Goal: Task Accomplishment & Management: Use online tool/utility

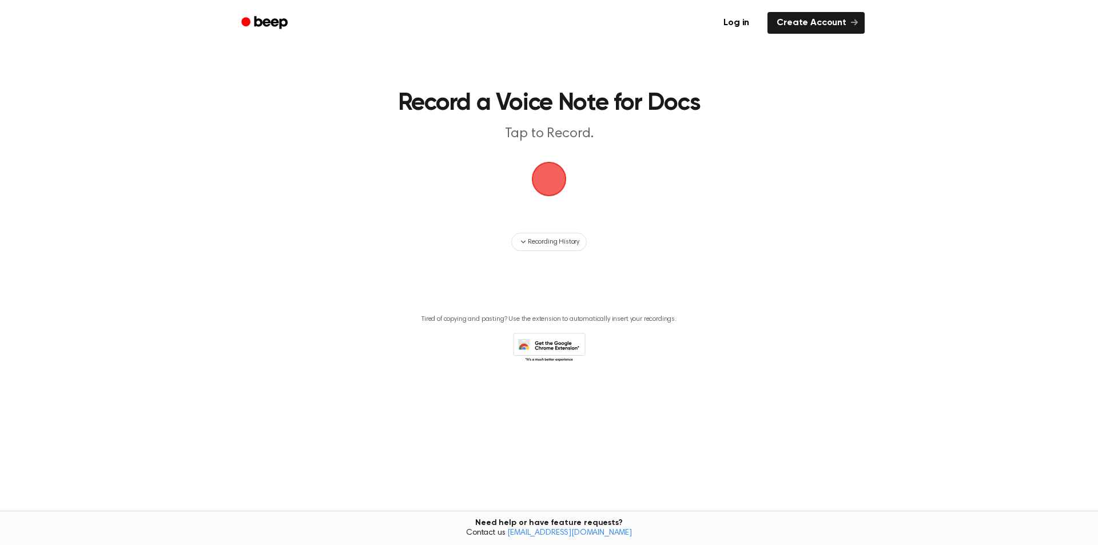
click at [551, 176] on span "button" at bounding box center [549, 179] width 32 height 32
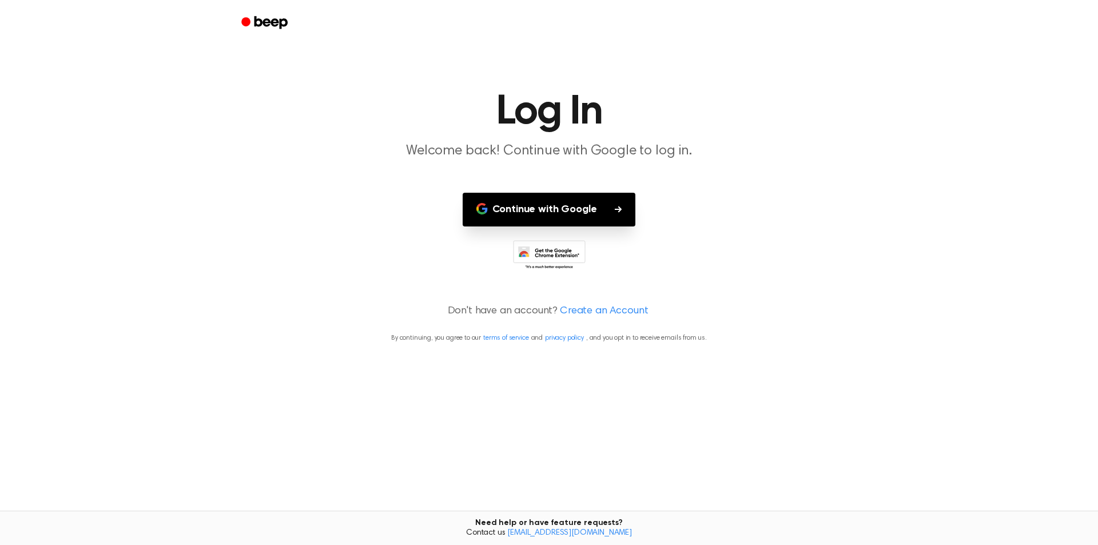
click at [538, 216] on button "Continue with Google" at bounding box center [549, 210] width 173 height 34
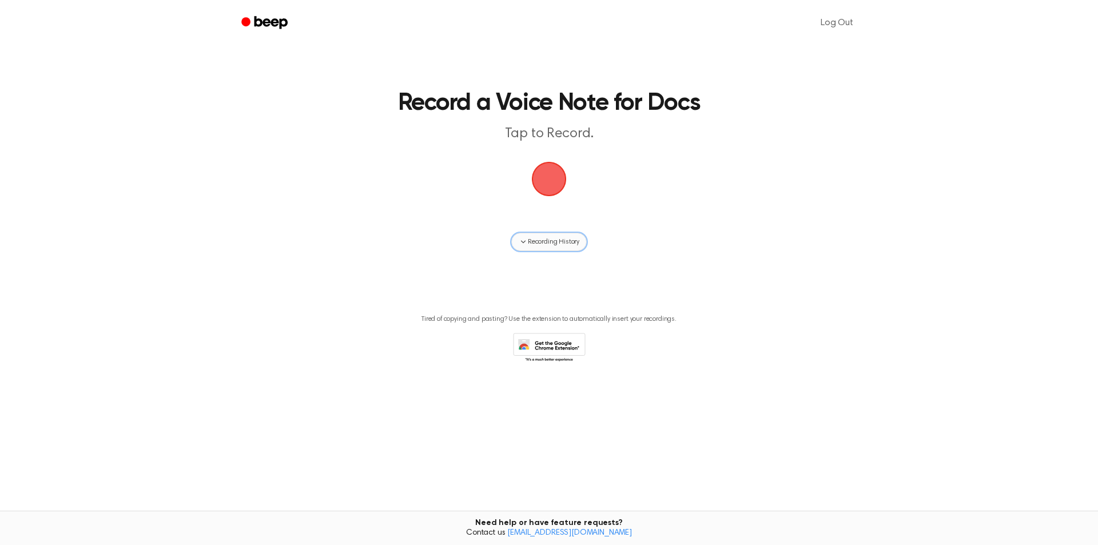
click at [529, 238] on span "Recording History" at bounding box center [553, 242] width 51 height 10
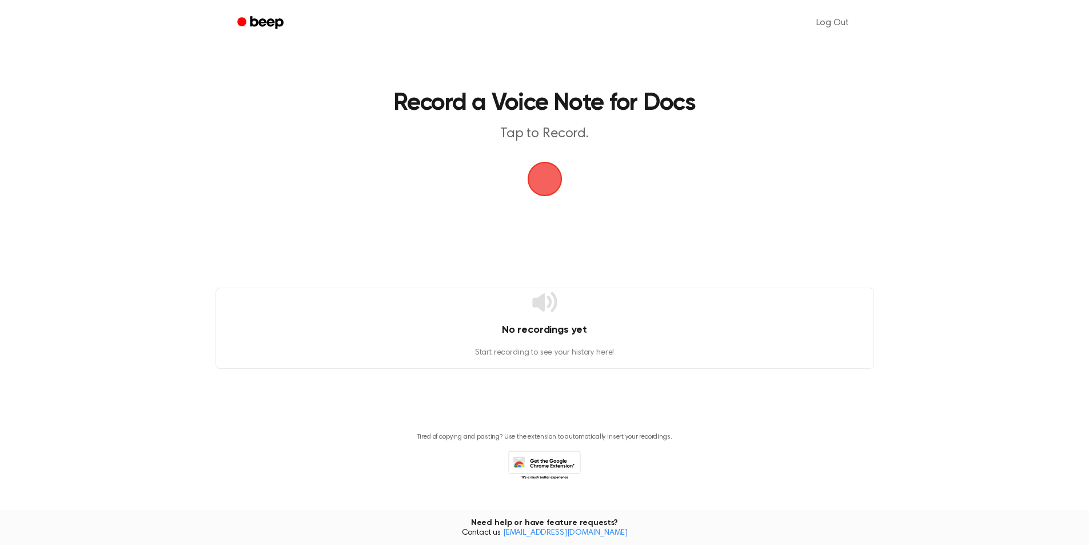
click at [550, 178] on span "button" at bounding box center [544, 179] width 35 height 35
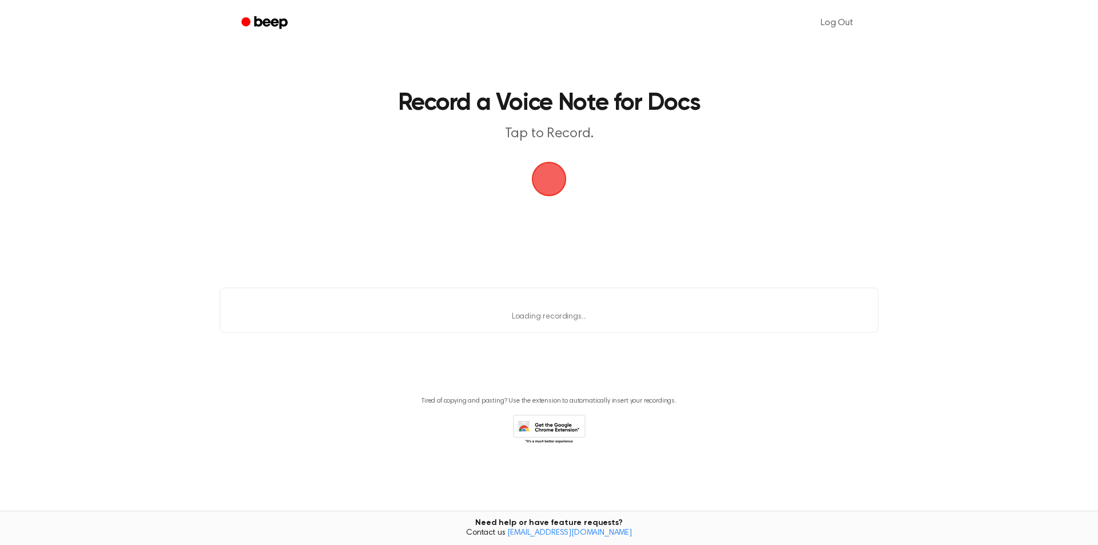
click at [550, 178] on span "button" at bounding box center [549, 179] width 35 height 35
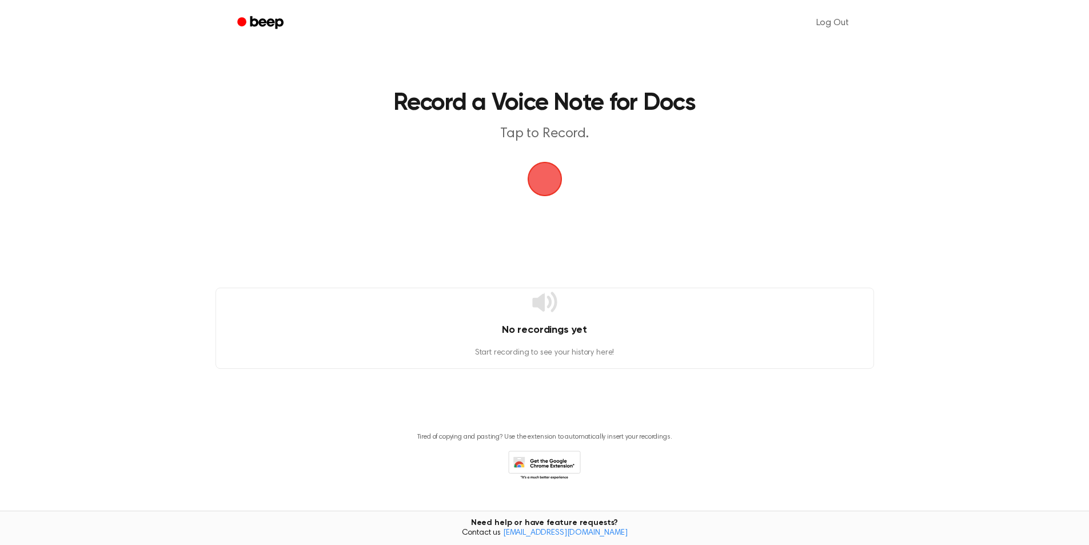
click at [550, 178] on span "button" at bounding box center [544, 179] width 39 height 39
click at [550, 178] on span "button" at bounding box center [544, 179] width 37 height 37
click at [550, 178] on span "button" at bounding box center [545, 179] width 46 height 46
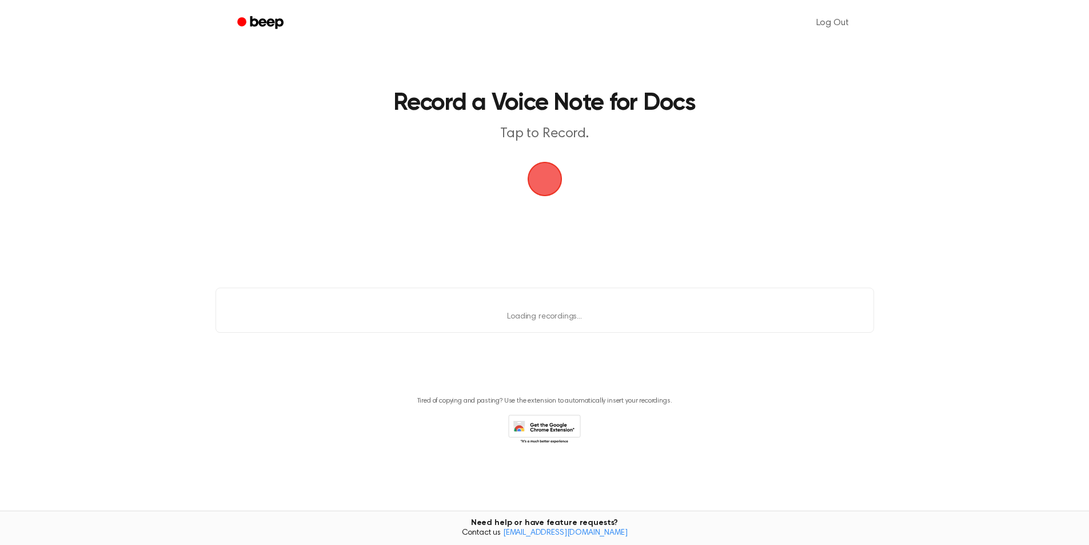
click at [550, 178] on span "button" at bounding box center [544, 179] width 39 height 39
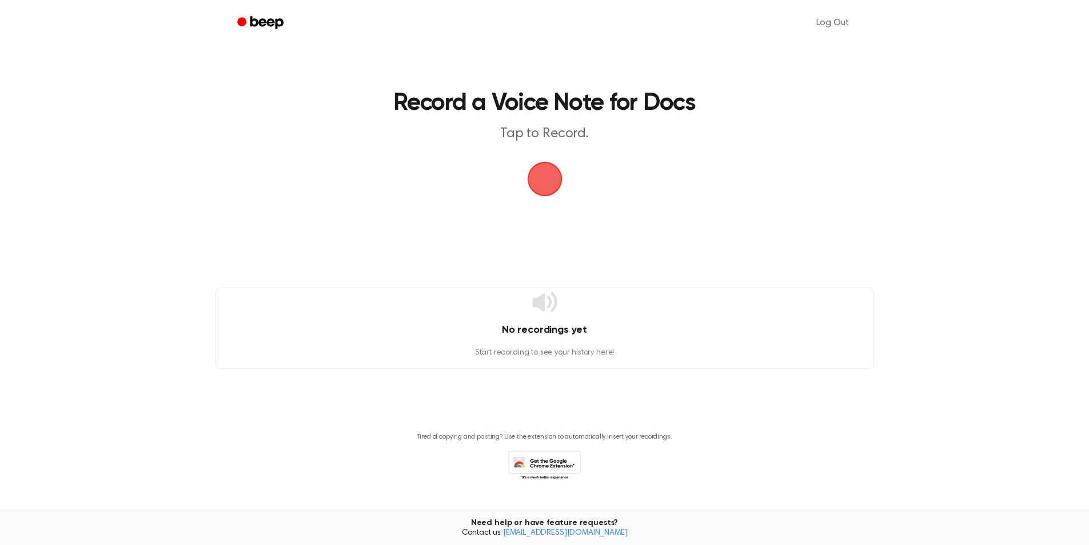
click at [550, 178] on span "button" at bounding box center [544, 179] width 37 height 37
click at [550, 178] on span "button" at bounding box center [544, 178] width 41 height 41
drag, startPoint x: 550, startPoint y: 178, endPoint x: 517, endPoint y: 181, distance: 33.3
click at [544, 181] on span "button" at bounding box center [544, 179] width 39 height 39
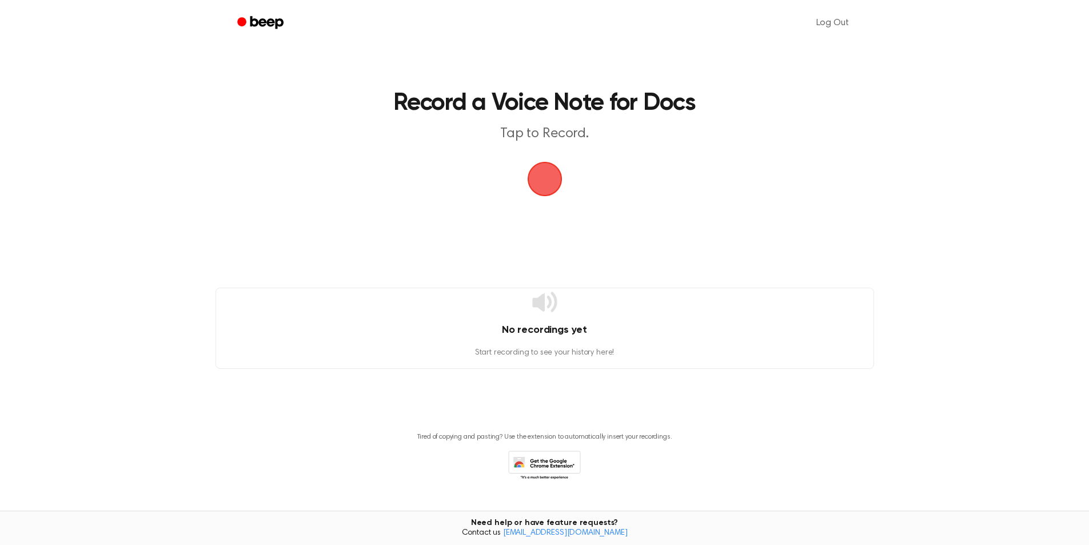
click at [520, 466] on icon at bounding box center [518, 466] width 3 height 3
